Goal: Information Seeking & Learning: Learn about a topic

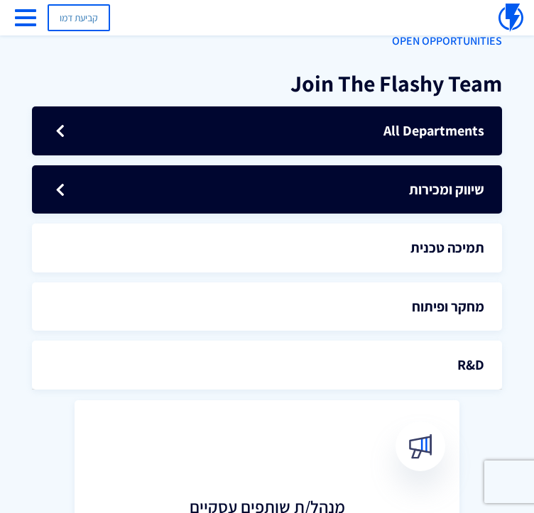
scroll to position [213, 0]
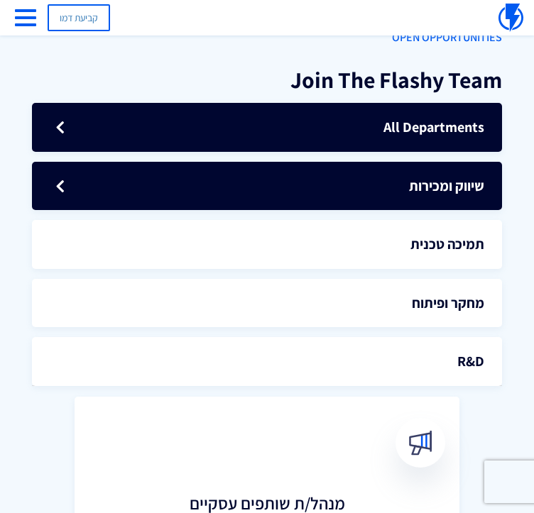
click at [393, 192] on link "שיווק ומכירות" at bounding box center [267, 186] width 470 height 49
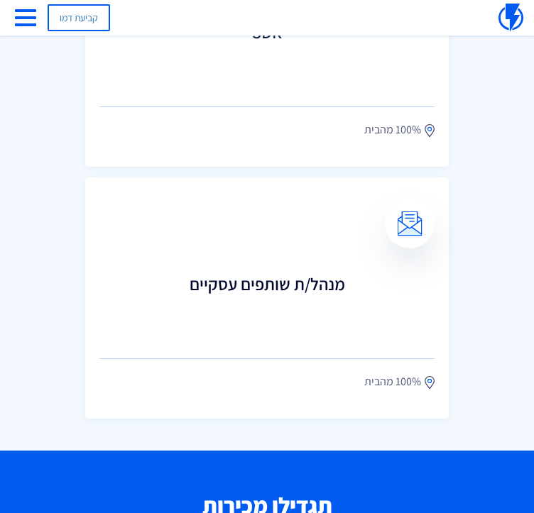
scroll to position [1207, 0]
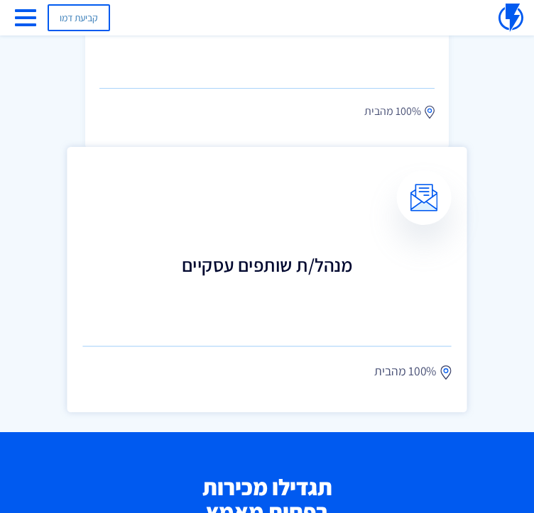
click at [334, 292] on h3 "מנהל/ת שותפים עסקיים" at bounding box center [266, 285] width 368 height 62
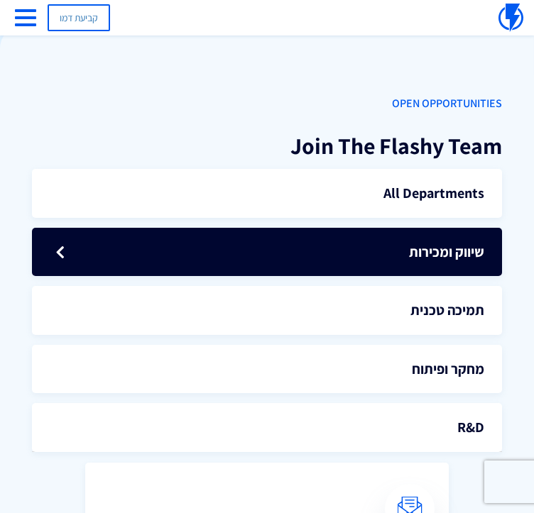
scroll to position [355, 0]
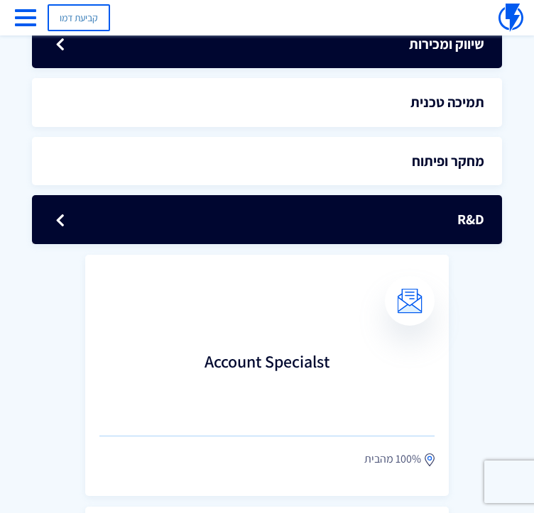
drag, startPoint x: 372, startPoint y: 194, endPoint x: 375, endPoint y: 218, distance: 24.4
click at [372, 195] on ul "All Departments שיווק ומכירות תמיכה טכנית מחקר ופיתוח" at bounding box center [267, 97] width 470 height 294
click at [375, 218] on link "R&D" at bounding box center [267, 219] width 470 height 49
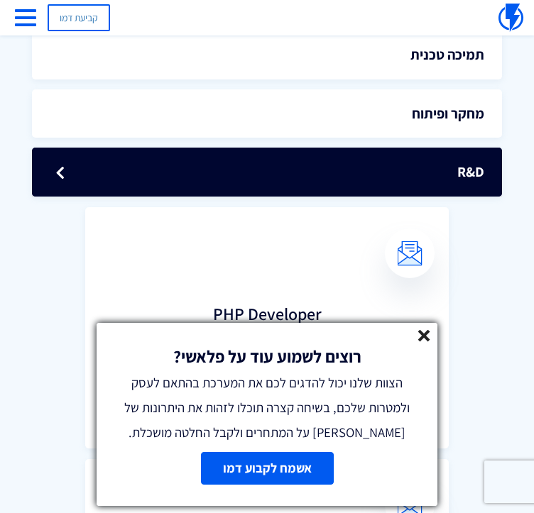
scroll to position [284, 0]
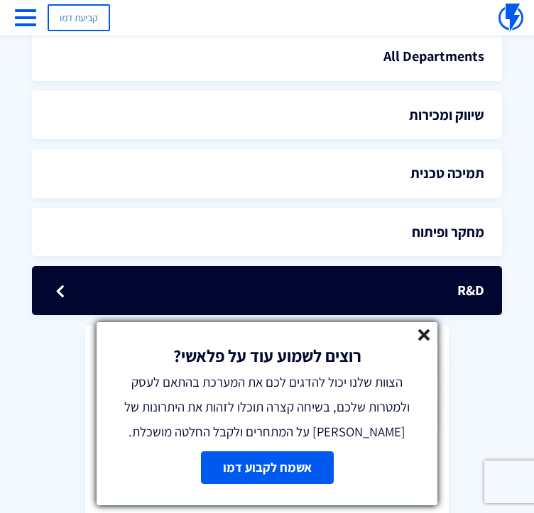
click at [423, 329] on icon at bounding box center [424, 335] width 12 height 12
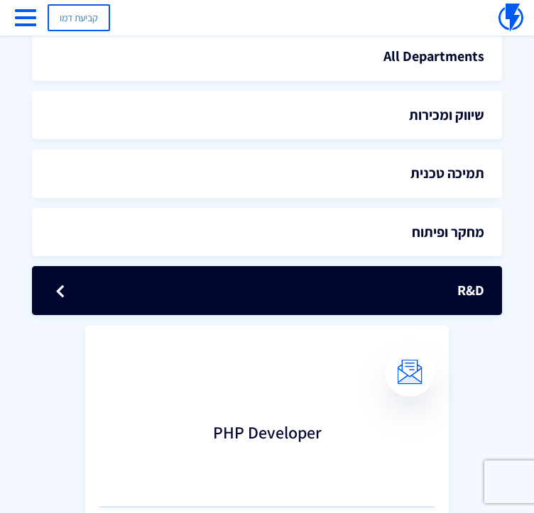
scroll to position [0, 0]
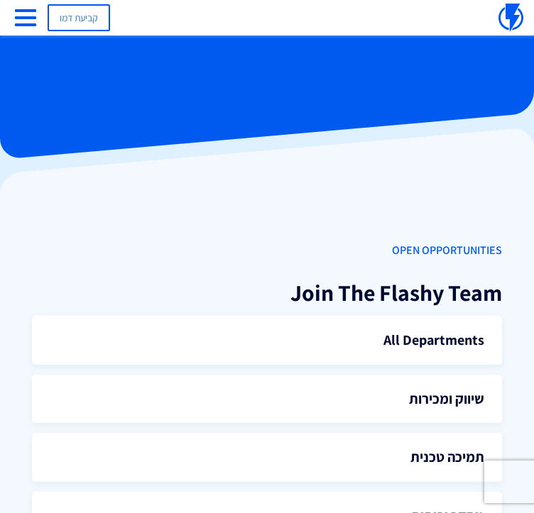
drag, startPoint x: 515, startPoint y: 0, endPoint x: 513, endPoint y: 11, distance: 11.6
click at [513, 10] on div "קביעת דמו" at bounding box center [267, 17] width 534 height 35
click at [513, 11] on img at bounding box center [510, 18] width 25 height 28
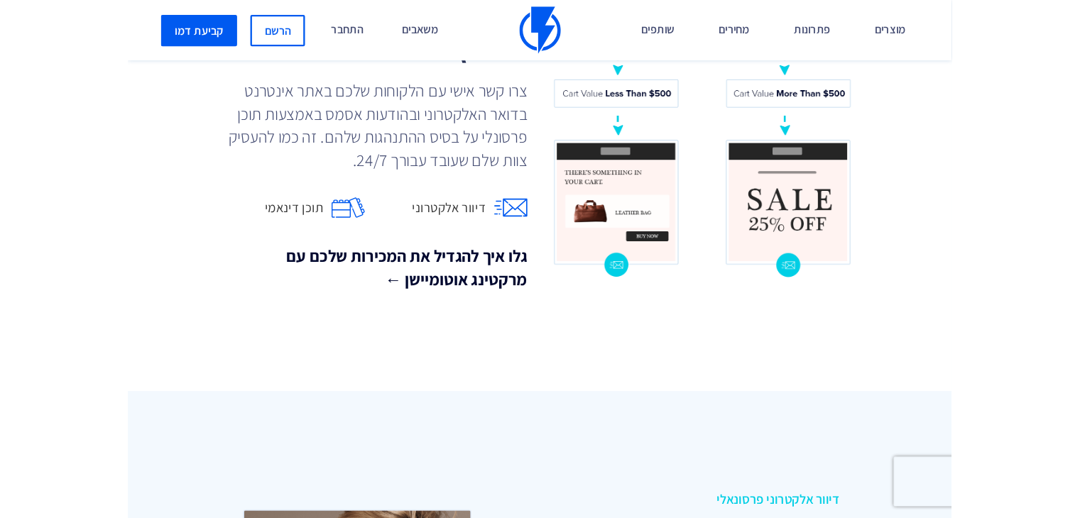
scroll to position [1369, 0]
